Goal: Information Seeking & Learning: Learn about a topic

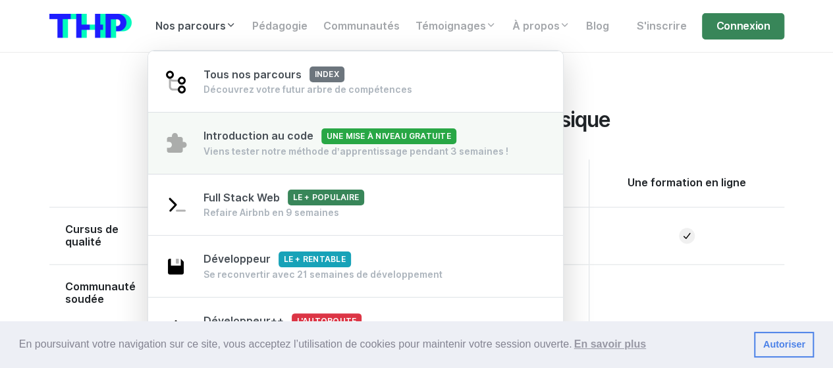
scroll to position [705, 0]
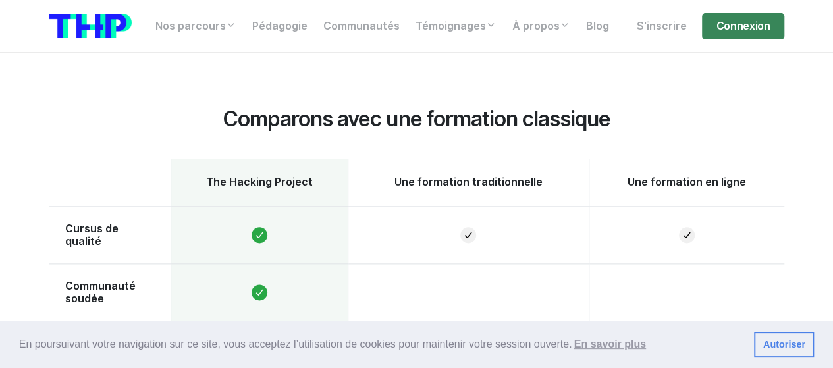
click at [813, 339] on link "Autoriser" at bounding box center [784, 345] width 60 height 26
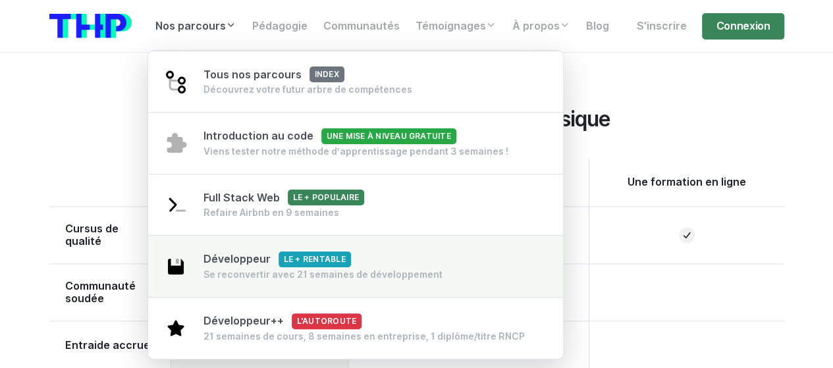
click at [253, 264] on span "Développeur Le + rentable" at bounding box center [276, 259] width 147 height 13
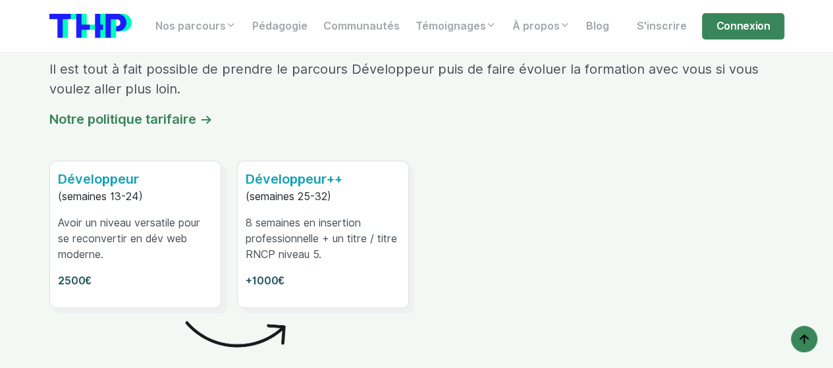
scroll to position [8111, 0]
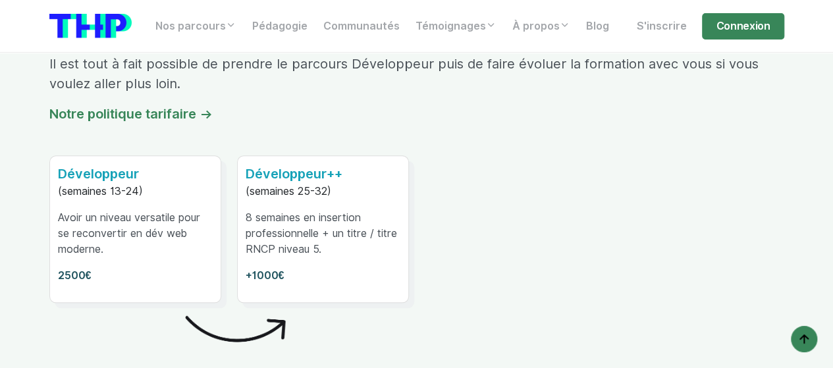
click at [116, 210] on p "Avoir un niveau versatile pour se reconvertir en dév web moderne." at bounding box center [135, 233] width 155 height 47
